Goal: Ask a question

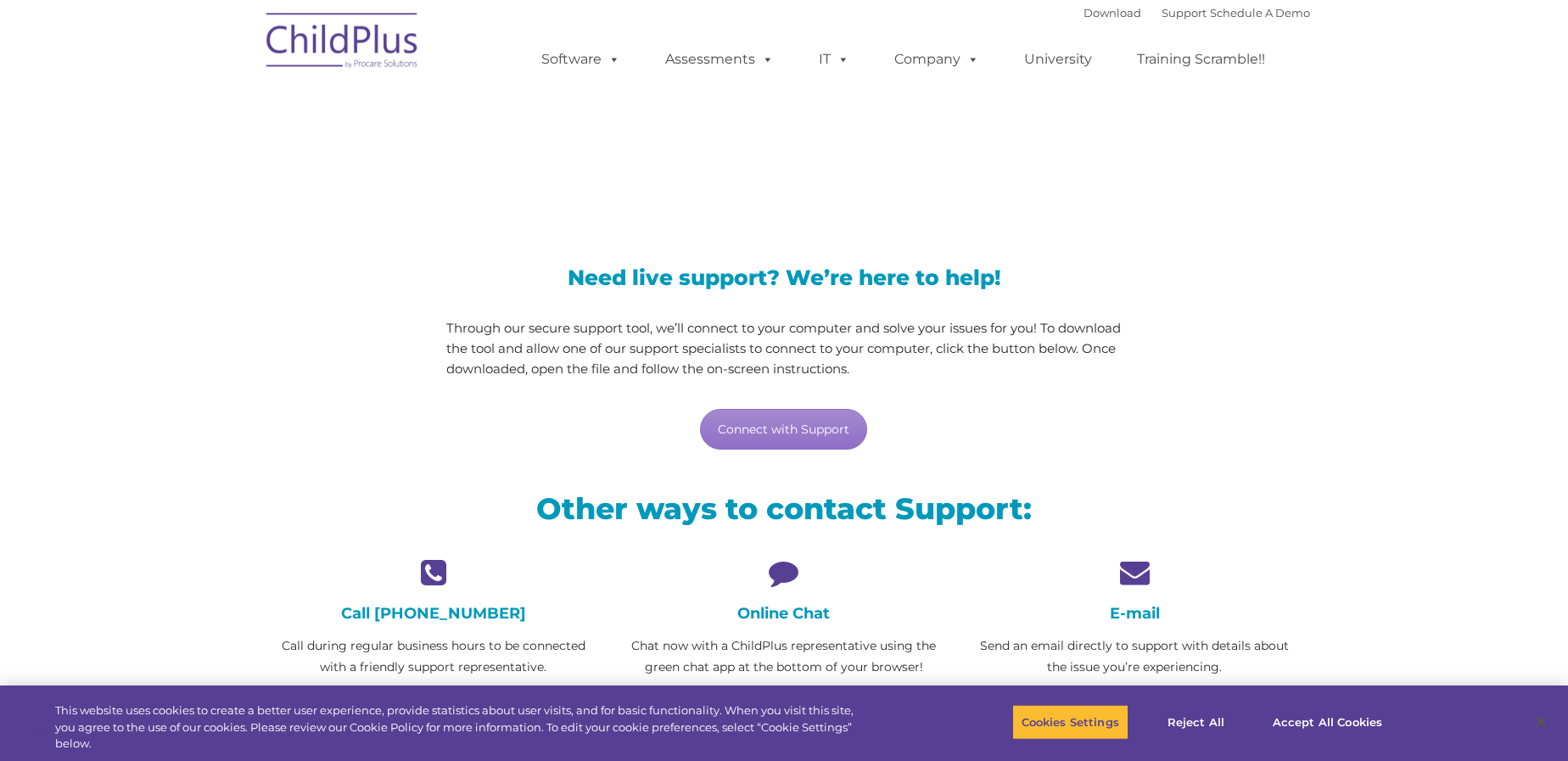
click at [1137, 575] on icon at bounding box center [1134, 573] width 325 height 30
drag, startPoint x: 1136, startPoint y: 596, endPoint x: 1144, endPoint y: 565, distance: 32.0
click at [1143, 581] on div "E-mail Send an email directly to support with details about the issue you’re ex…" at bounding box center [1134, 639] width 325 height 163
click at [1134, 569] on icon at bounding box center [1134, 573] width 325 height 30
click at [1132, 568] on icon at bounding box center [1134, 573] width 325 height 30
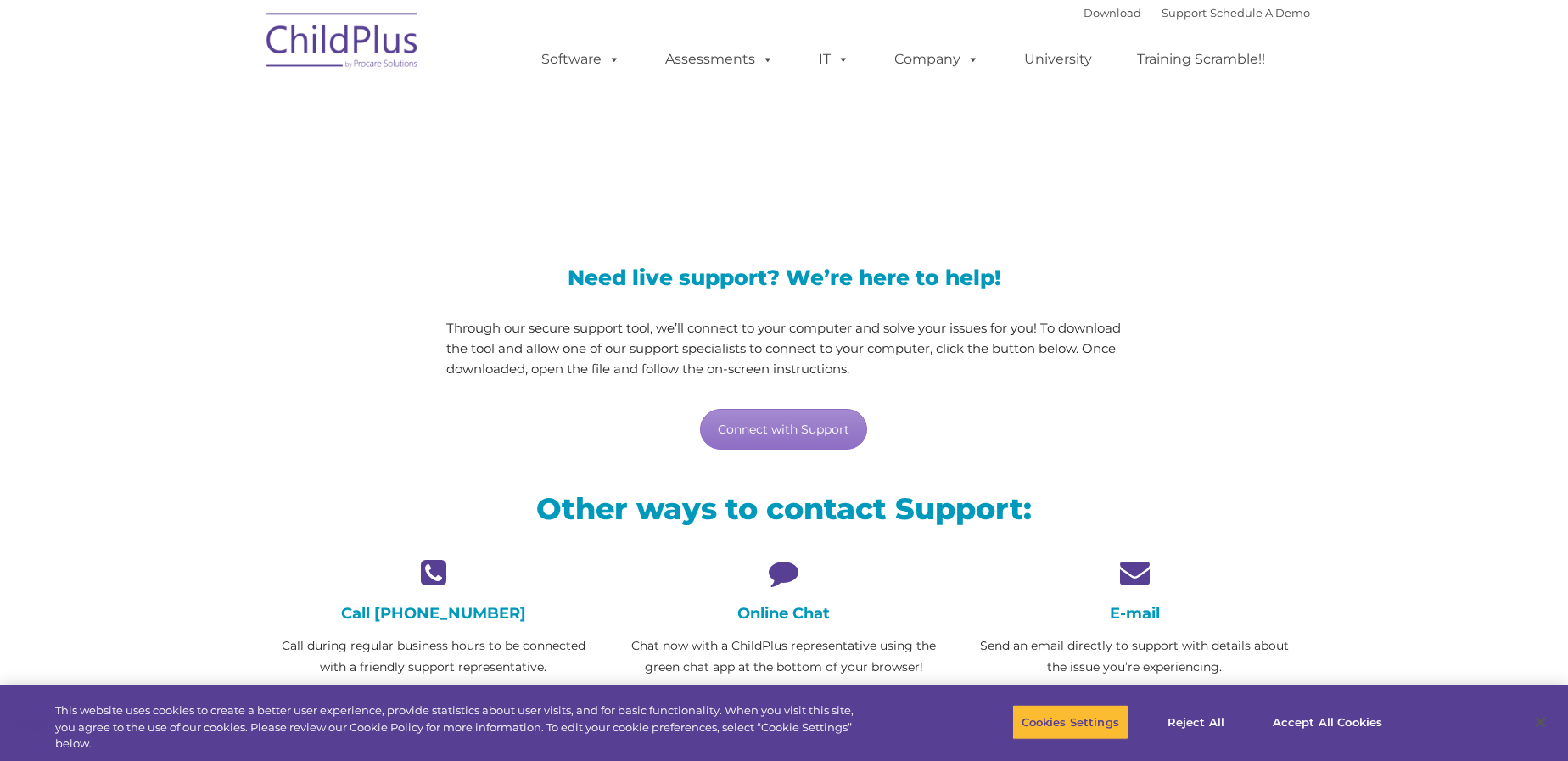
click at [1139, 573] on icon at bounding box center [1134, 573] width 325 height 30
click at [1139, 575] on icon at bounding box center [1134, 573] width 325 height 30
click at [1137, 573] on icon at bounding box center [1134, 573] width 325 height 30
click at [1133, 576] on icon at bounding box center [1134, 573] width 325 height 30
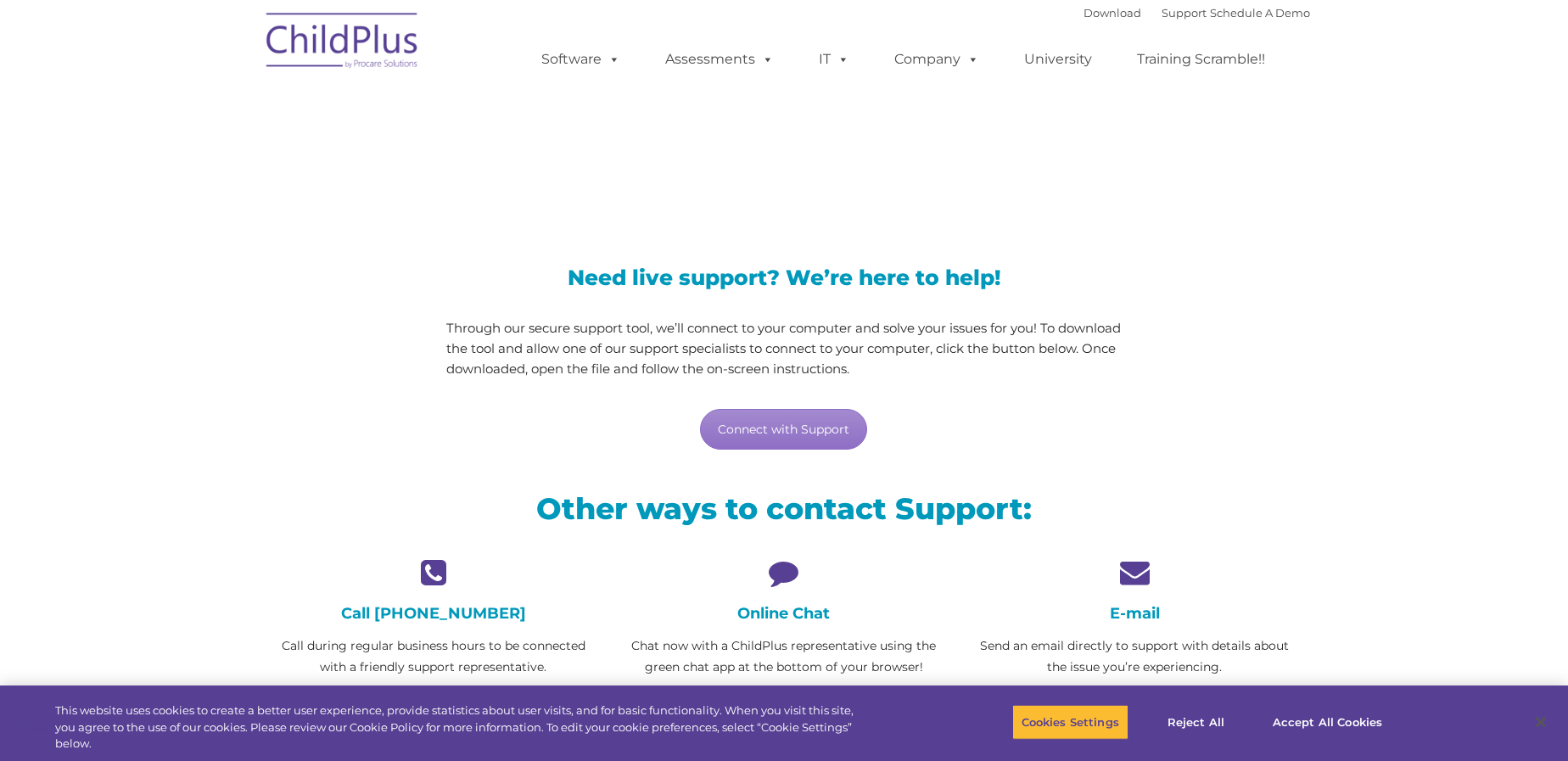
click at [1134, 574] on icon at bounding box center [1134, 573] width 325 height 30
click at [1134, 573] on icon at bounding box center [1134, 573] width 325 height 30
click at [1127, 578] on icon at bounding box center [1134, 573] width 325 height 30
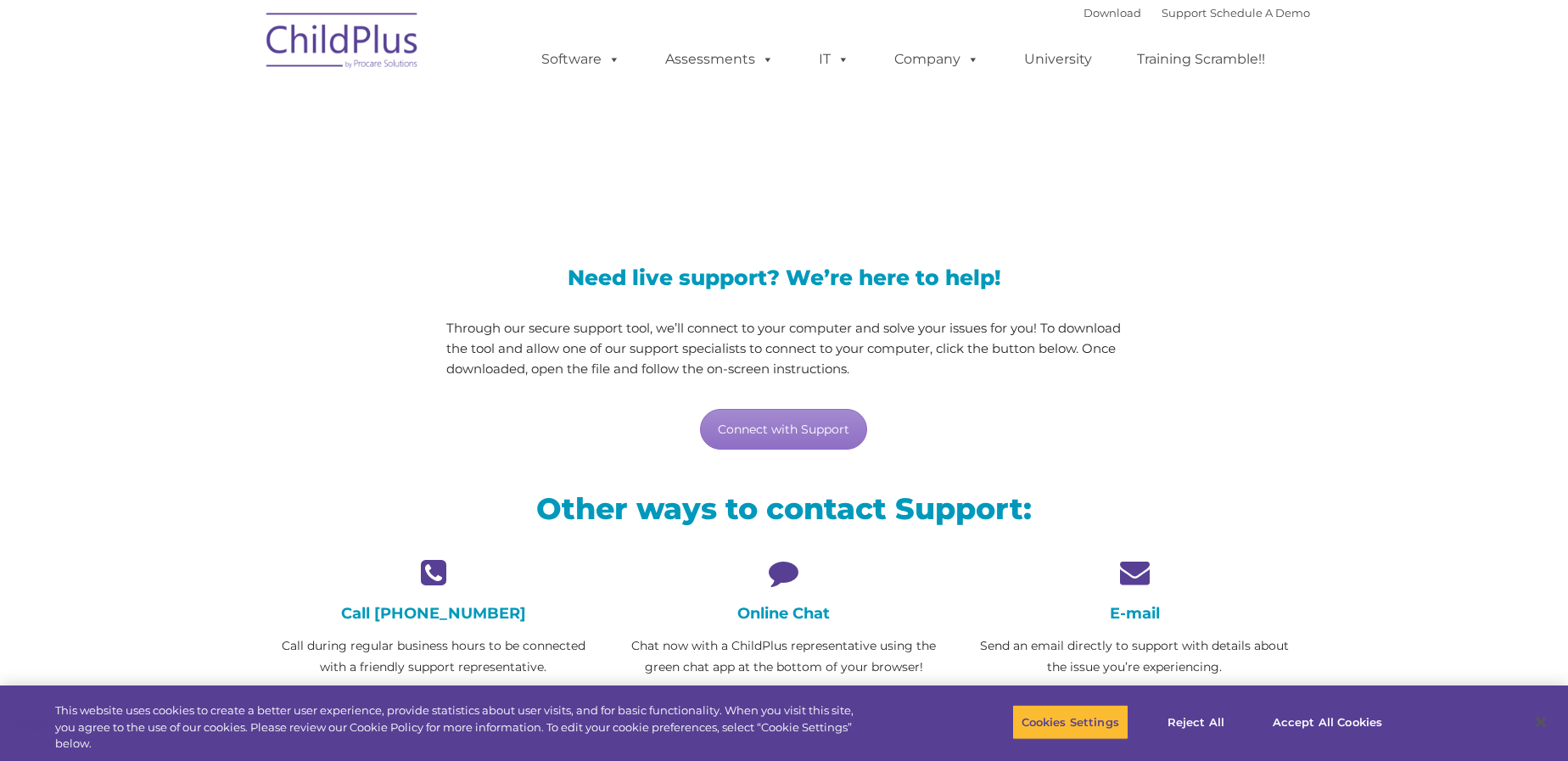
click at [1127, 578] on icon at bounding box center [1134, 573] width 325 height 30
click at [1139, 612] on h4 "E-mail" at bounding box center [1134, 612] width 325 height 19
click at [1114, 614] on h4 "E-mail" at bounding box center [1134, 612] width 325 height 19
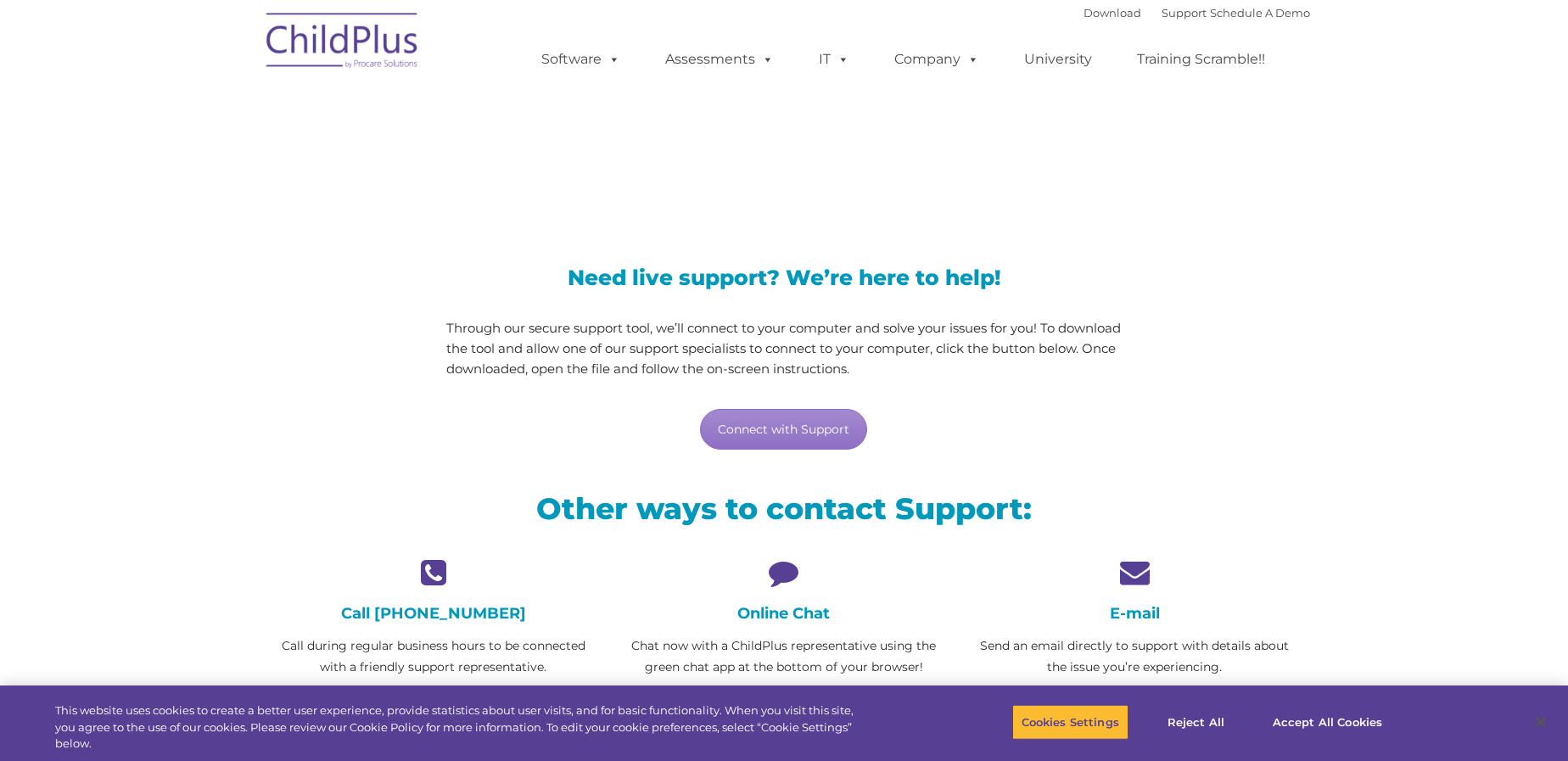
click at [1114, 614] on h4 "E-mail" at bounding box center [1134, 612] width 325 height 19
drag, startPoint x: 1136, startPoint y: 570, endPoint x: 1117, endPoint y: 573, distance: 19.2
click at [1117, 573] on icon at bounding box center [1134, 573] width 325 height 30
click at [1136, 577] on icon at bounding box center [1134, 573] width 325 height 30
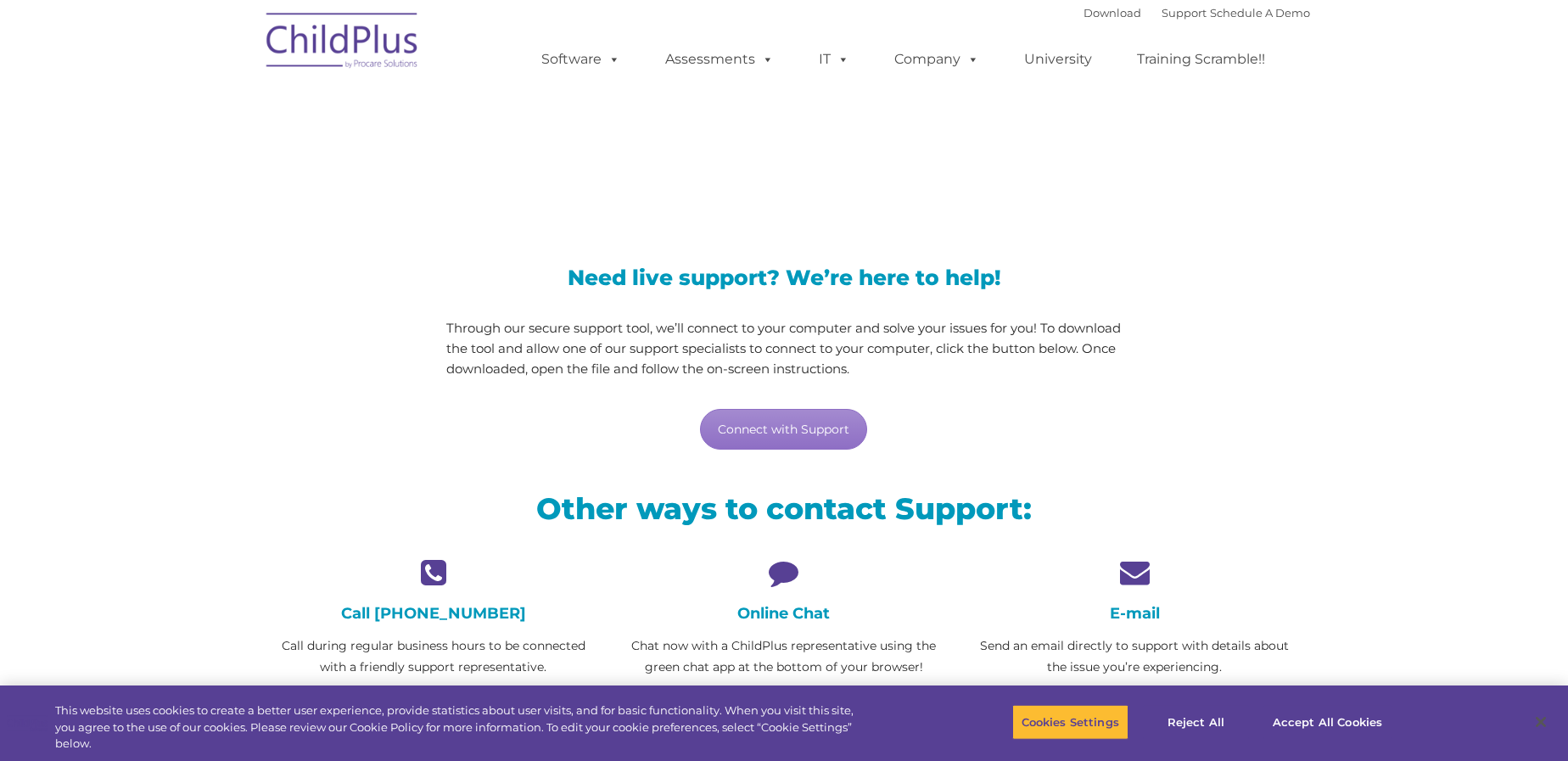
click at [1136, 577] on icon at bounding box center [1134, 573] width 325 height 30
click at [803, 432] on link "Connect with Support" at bounding box center [784, 429] width 167 height 41
click at [1018, 124] on div "LiveSupport with SplashTop" at bounding box center [784, 137] width 1052 height 123
